Goal: Information Seeking & Learning: Check status

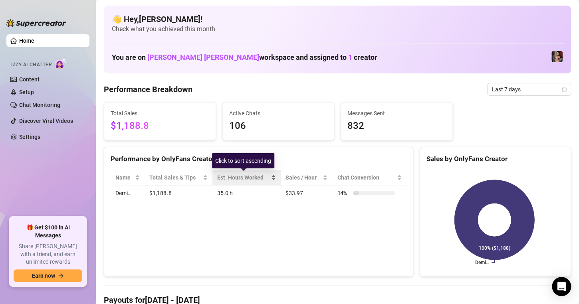
click at [226, 182] on div "Est. Hours Worked" at bounding box center [246, 177] width 59 height 9
click at [243, 180] on div "Est. Hours Worked" at bounding box center [243, 177] width 52 height 9
click at [257, 175] on div "Est. Hours Worked" at bounding box center [243, 177] width 52 height 9
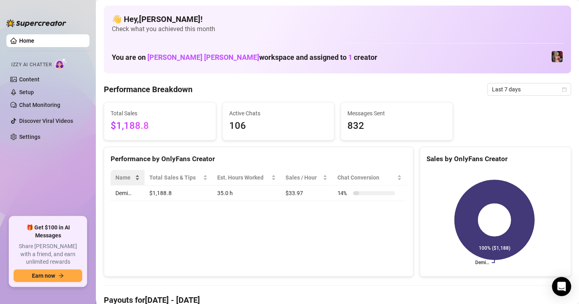
click at [129, 177] on span "Name" at bounding box center [124, 177] width 18 height 9
click at [132, 237] on div "Performance by OnlyFans Creator Name Total Sales & Tips Est. Hours Worked Sales…" at bounding box center [259, 212] width 310 height 130
click at [501, 85] on span "Last 7 days" at bounding box center [529, 89] width 74 height 12
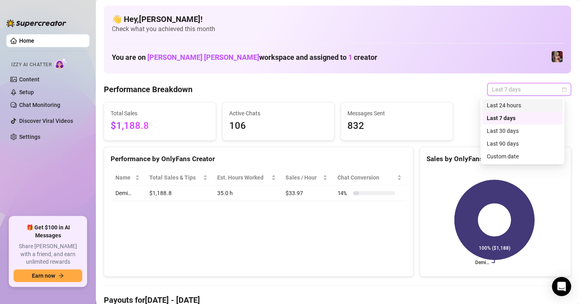
click at [507, 103] on div "Last 24 hours" at bounding box center [522, 105] width 71 height 9
click at [536, 87] on span "Last 24 hours" at bounding box center [529, 89] width 74 height 12
click at [140, 116] on span "Total Sales" at bounding box center [160, 113] width 99 height 9
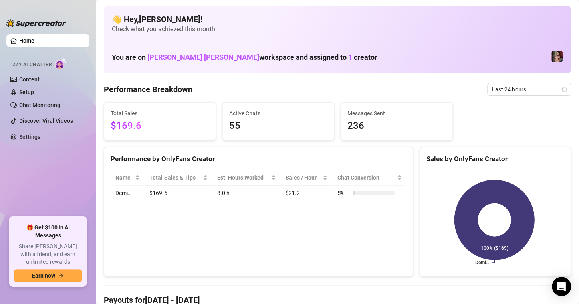
click at [132, 122] on span "$169.6" at bounding box center [160, 126] width 99 height 15
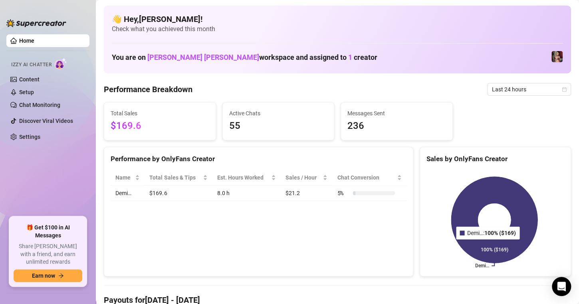
click at [485, 245] on icon at bounding box center [494, 220] width 86 height 86
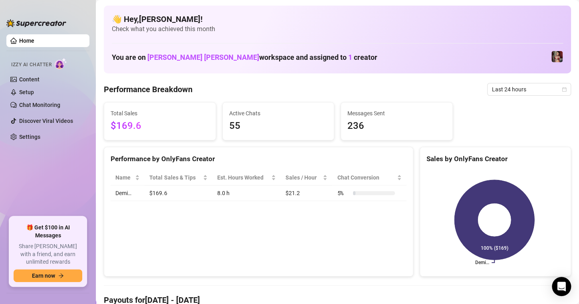
drag, startPoint x: 485, startPoint y: 245, endPoint x: 452, endPoint y: 225, distance: 38.4
click at [455, 225] on icon at bounding box center [495, 220] width 80 height 80
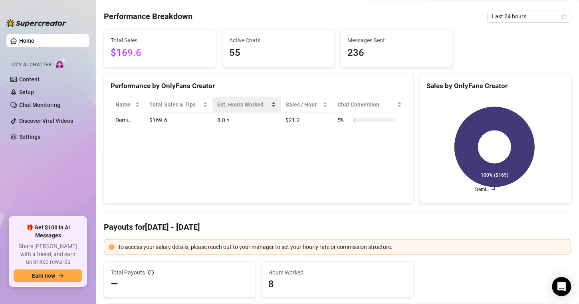
scroll to position [80, 0]
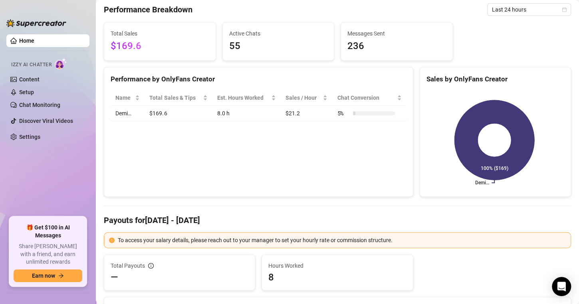
click at [180, 246] on div "To access your salary details, please reach out to your manager to set your hou…" at bounding box center [337, 241] width 467 height 16
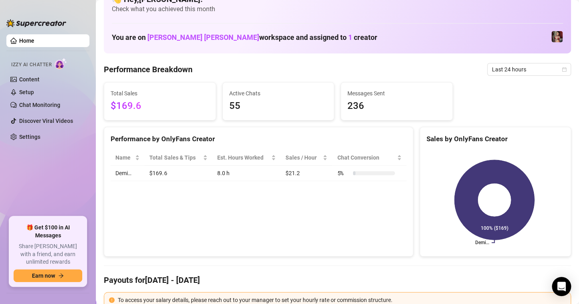
scroll to position [0, 0]
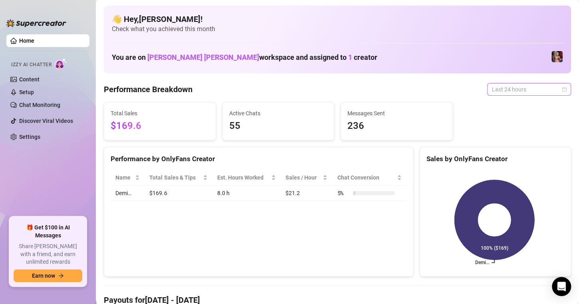
click at [514, 87] on span "Last 24 hours" at bounding box center [529, 89] width 74 height 12
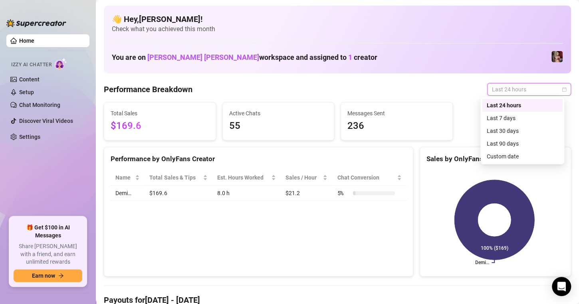
click at [442, 87] on div "Performance Breakdown Last 24 hours" at bounding box center [337, 89] width 467 height 13
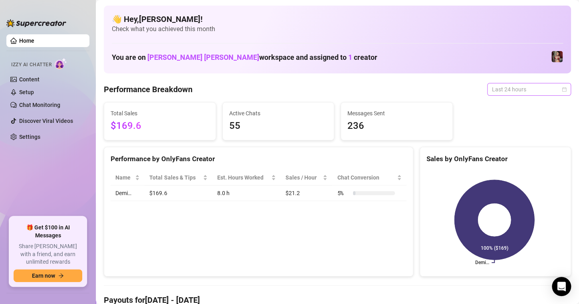
click at [495, 93] on span "Last 24 hours" at bounding box center [529, 89] width 74 height 12
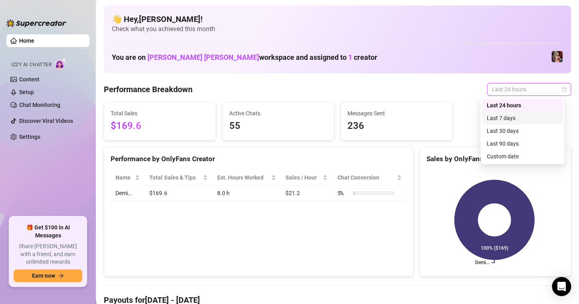
click at [496, 119] on div "Last 7 days" at bounding box center [522, 118] width 71 height 9
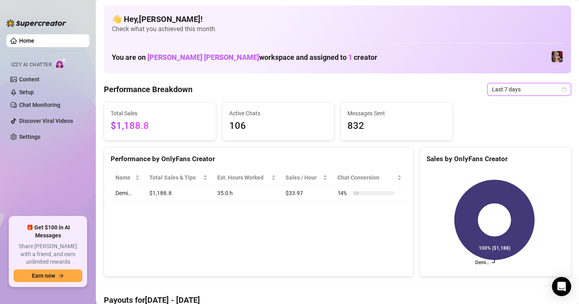
drag, startPoint x: 387, startPoint y: 16, endPoint x: 410, endPoint y: 35, distance: 30.1
click at [387, 16] on h4 "👋 Hey, [PERSON_NAME] !" at bounding box center [337, 19] width 451 height 11
click at [132, 131] on span "$1,188.8" at bounding box center [160, 126] width 99 height 15
click at [331, 29] on span "Check what you achieved this month" at bounding box center [337, 29] width 451 height 9
